Goal: Information Seeking & Learning: Learn about a topic

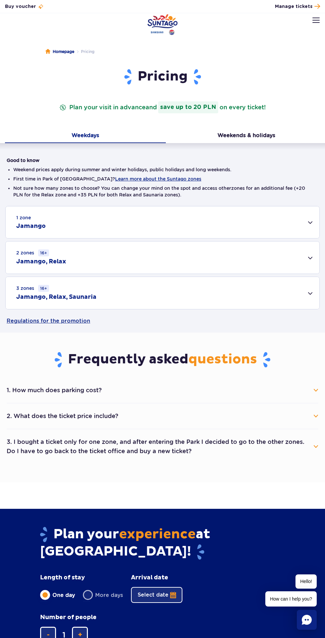
click at [319, 274] on div "2 zones 16+ Jamango, Relax" at bounding box center [162, 258] width 313 height 32
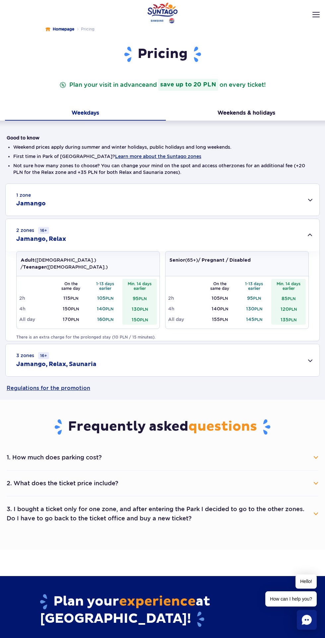
scroll to position [24, 0]
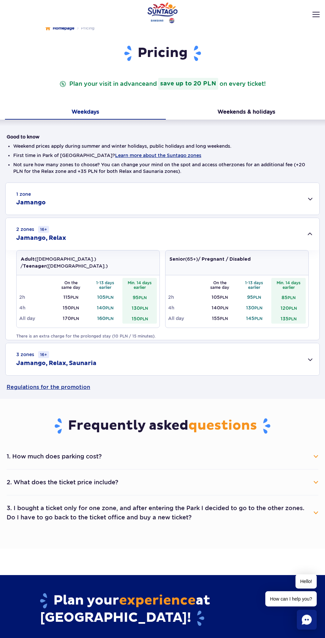
click at [278, 356] on div "3 zones 16+ Jamango, Relax, Saunaria" at bounding box center [162, 359] width 313 height 32
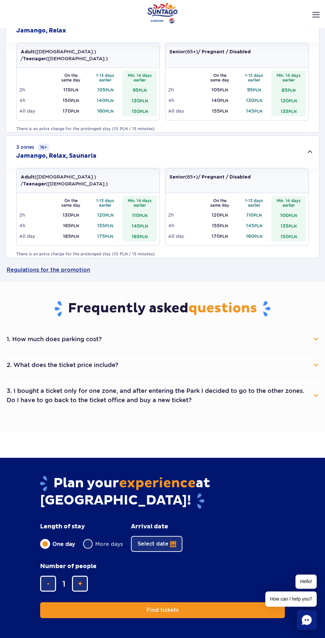
scroll to position [232, 0]
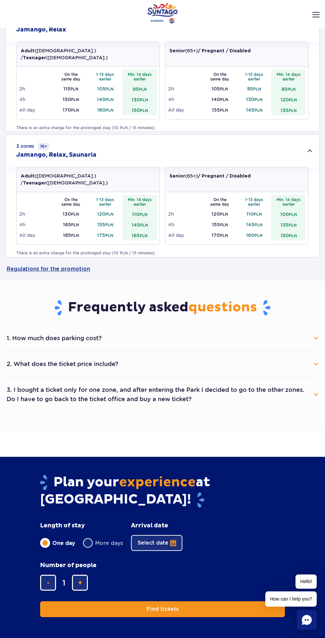
click at [290, 360] on button "2. What does the ticket price include?" at bounding box center [162, 364] width 311 height 15
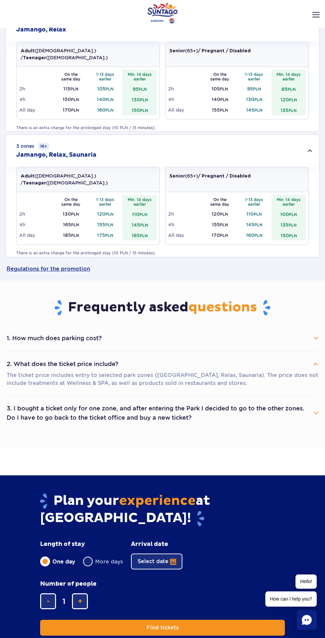
click at [290, 360] on button "2. What does the ticket price include?" at bounding box center [162, 364] width 311 height 15
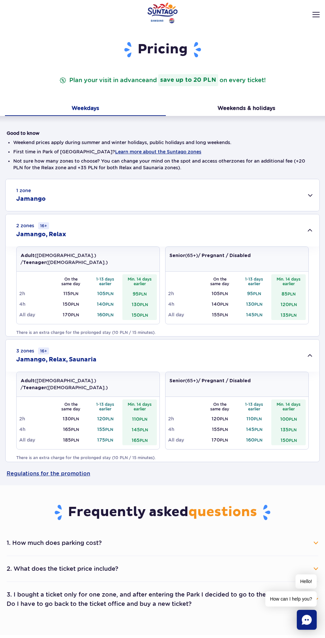
scroll to position [0, 0]
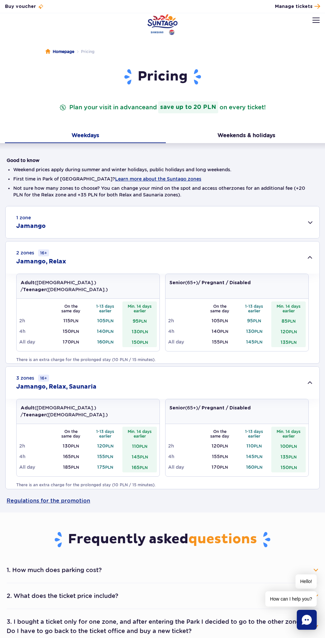
click at [173, 25] on img "Park of Poland" at bounding box center [162, 24] width 30 height 21
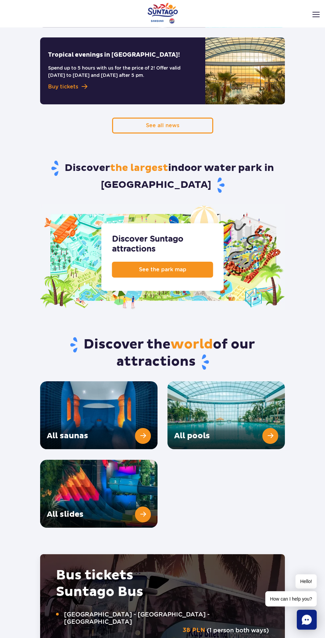
scroll to position [684, 0]
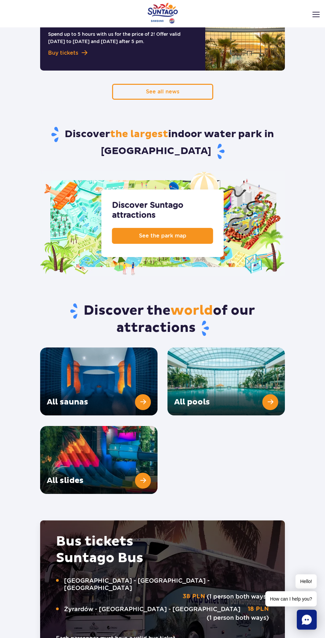
click at [209, 364] on link "All pools" at bounding box center [225, 382] width 117 height 68
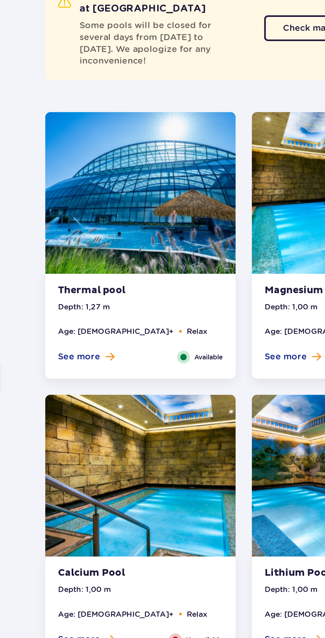
scroll to position [197, 0]
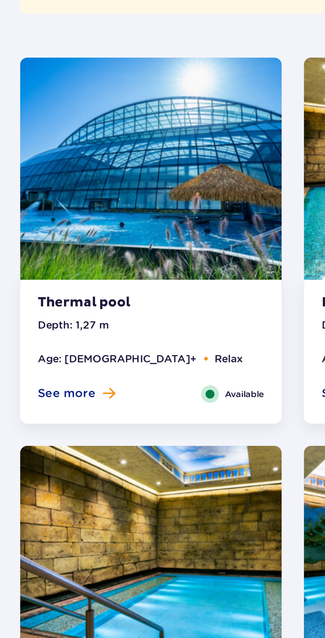
click at [74, 337] on span "See more" at bounding box center [61, 333] width 26 height 7
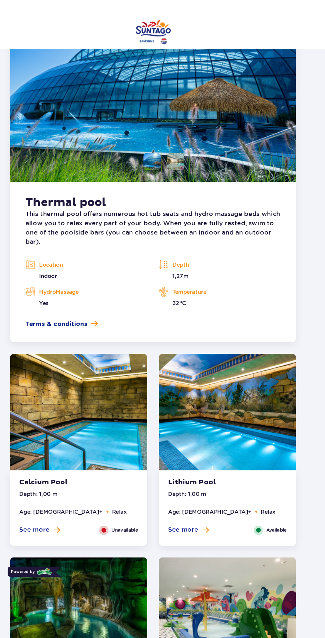
scroll to position [561, 0]
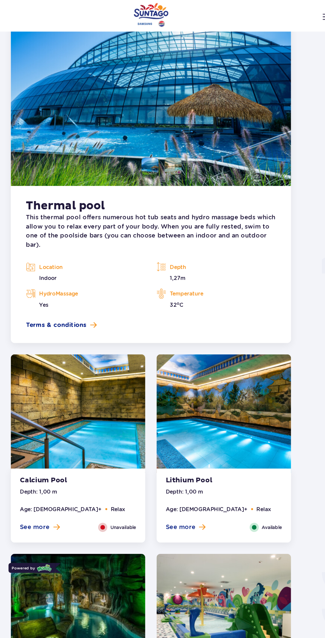
click at [99, 280] on span "Terms & conditions" at bounding box center [79, 284] width 53 height 8
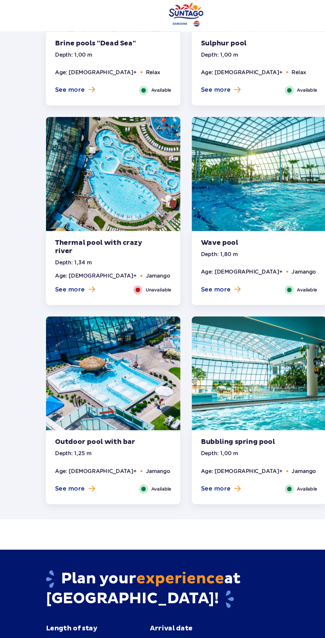
scroll to position [1461, 0]
